Goal: Check status: Check status

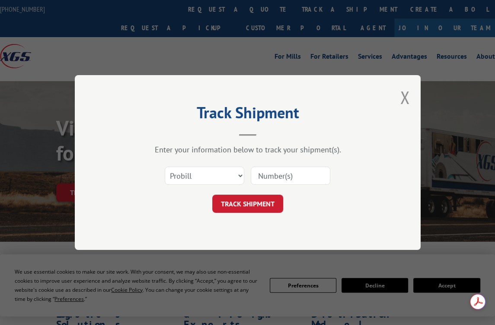
click at [209, 176] on select "Select category... Probill BOL PO" at bounding box center [205, 176] width 80 height 18
select select "bol"
click at [165, 167] on select "Select category... Probill BOL PO" at bounding box center [205, 176] width 80 height 18
click at [280, 175] on input at bounding box center [291, 176] width 80 height 18
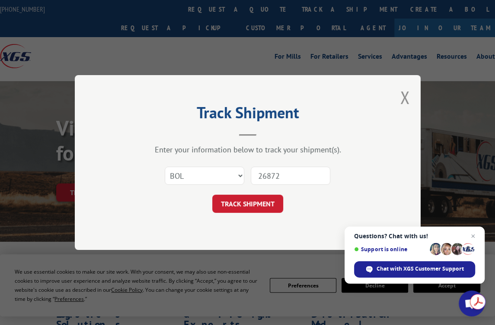
type input "268724"
click button "TRACK SHIPMENT" at bounding box center [247, 204] width 71 height 18
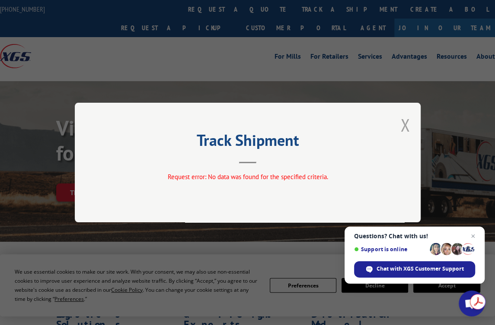
click at [404, 127] on button "Close modal" at bounding box center [405, 125] width 10 height 23
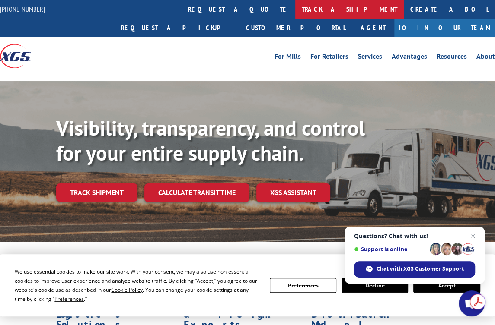
click at [295, 11] on link "track a shipment" at bounding box center [349, 9] width 108 height 19
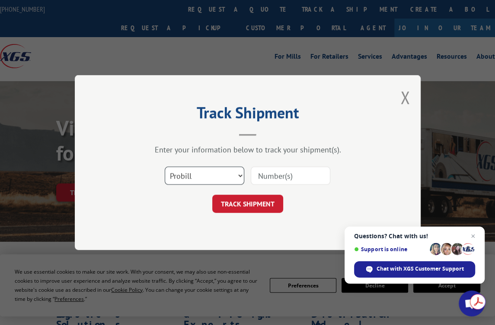
click at [195, 176] on select "Select category... Probill BOL PO" at bounding box center [205, 176] width 80 height 18
select select "bol"
click at [165, 167] on select "Select category... Probill BOL PO" at bounding box center [205, 176] width 80 height 18
click at [261, 180] on input at bounding box center [291, 176] width 80 height 18
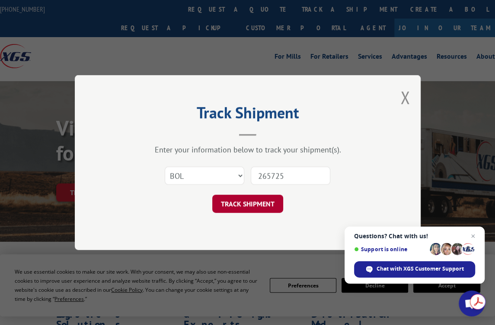
type input "265725"
click at [253, 205] on button "TRACK SHIPMENT" at bounding box center [247, 204] width 71 height 18
